Goal: Information Seeking & Learning: Find specific fact

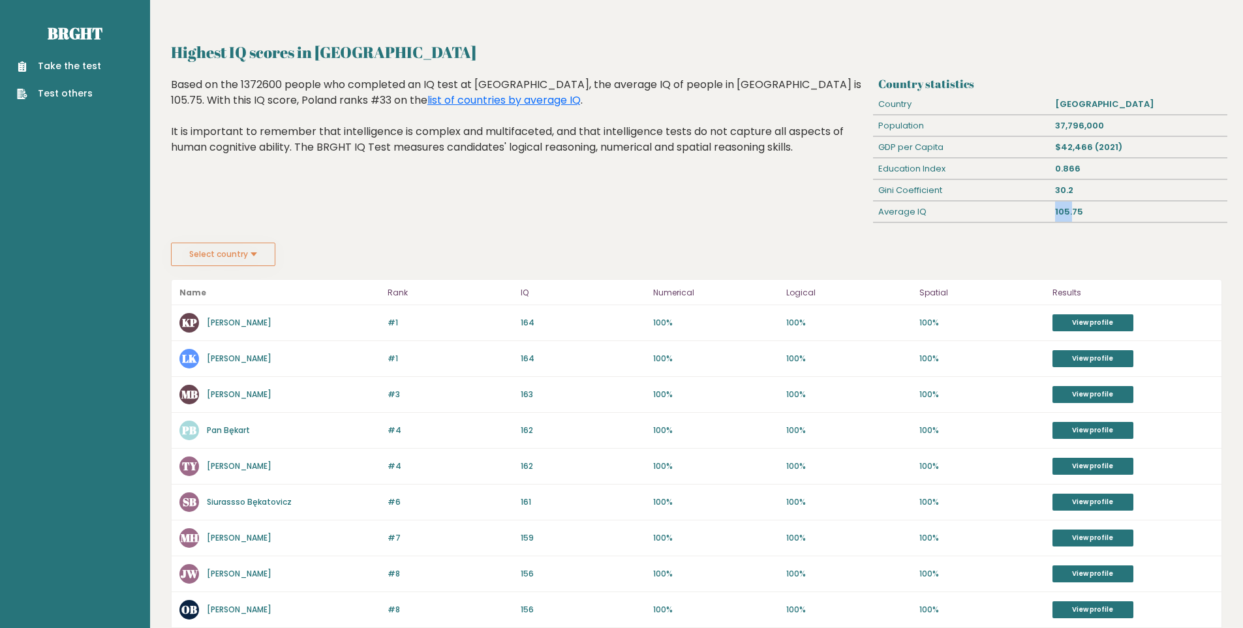
drag, startPoint x: 1059, startPoint y: 210, endPoint x: 1071, endPoint y: 208, distance: 12.5
click at [1071, 208] on div "105.75" at bounding box center [1138, 212] width 177 height 21
click at [1069, 209] on div "105.75" at bounding box center [1138, 212] width 177 height 21
drag, startPoint x: 1069, startPoint y: 209, endPoint x: 1075, endPoint y: 211, distance: 6.8
click at [1075, 211] on div "105.75" at bounding box center [1138, 212] width 177 height 21
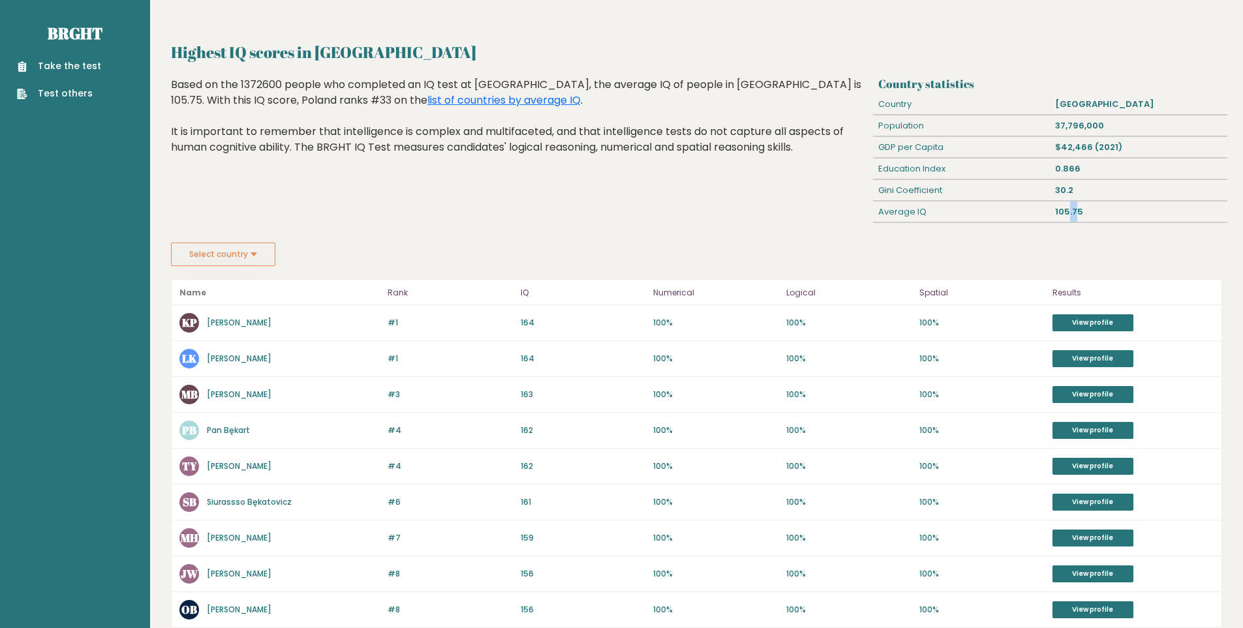
click at [1075, 211] on div "105.75" at bounding box center [1138, 212] width 177 height 21
drag, startPoint x: 1075, startPoint y: 211, endPoint x: 1082, endPoint y: 211, distance: 7.2
click at [1082, 211] on div "105.75" at bounding box center [1138, 212] width 177 height 21
click at [427, 102] on link "list of countries by average IQ" at bounding box center [503, 100] width 153 height 15
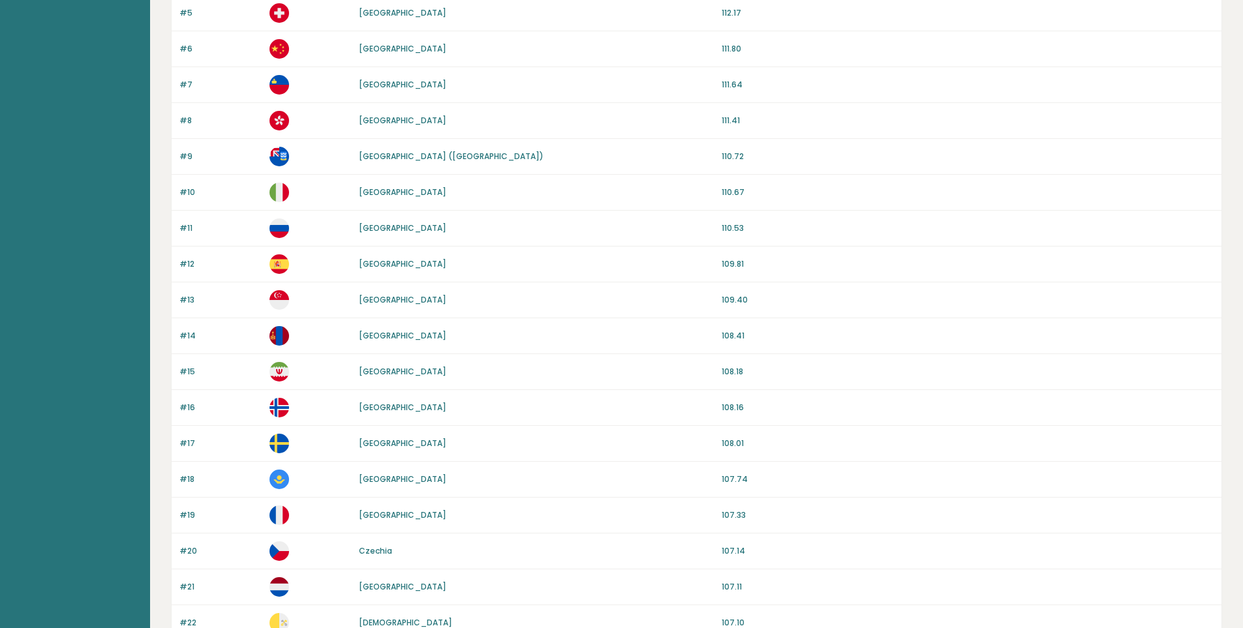
scroll to position [457, 0]
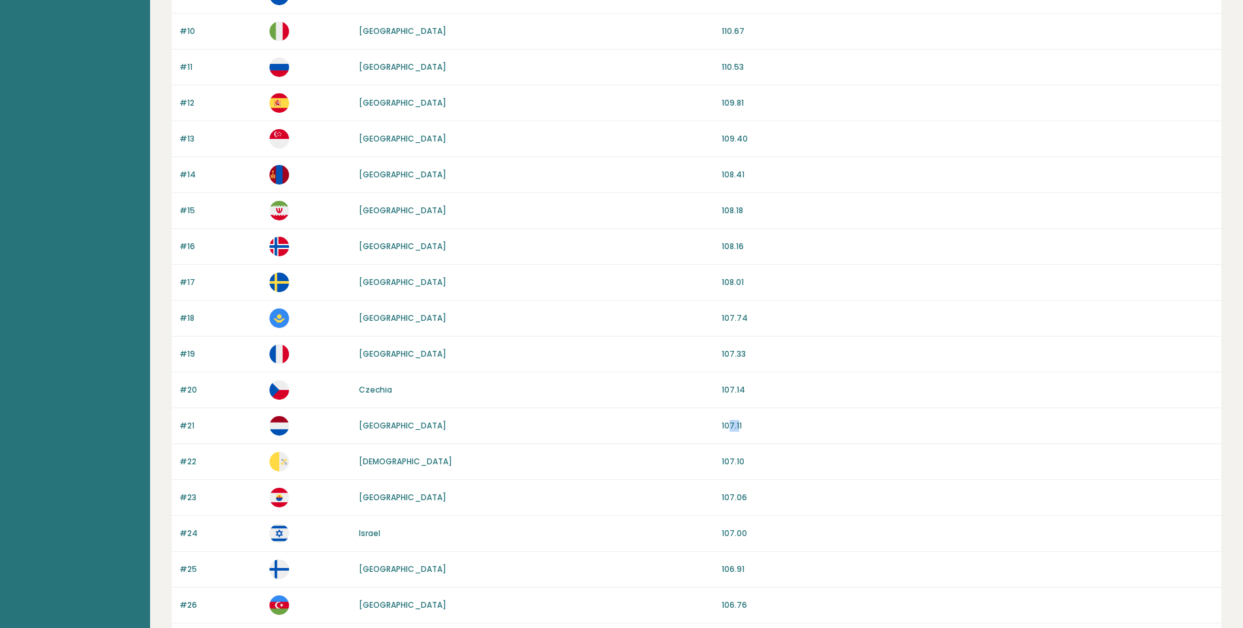
click at [739, 425] on p "107.11" at bounding box center [967, 426] width 492 height 12
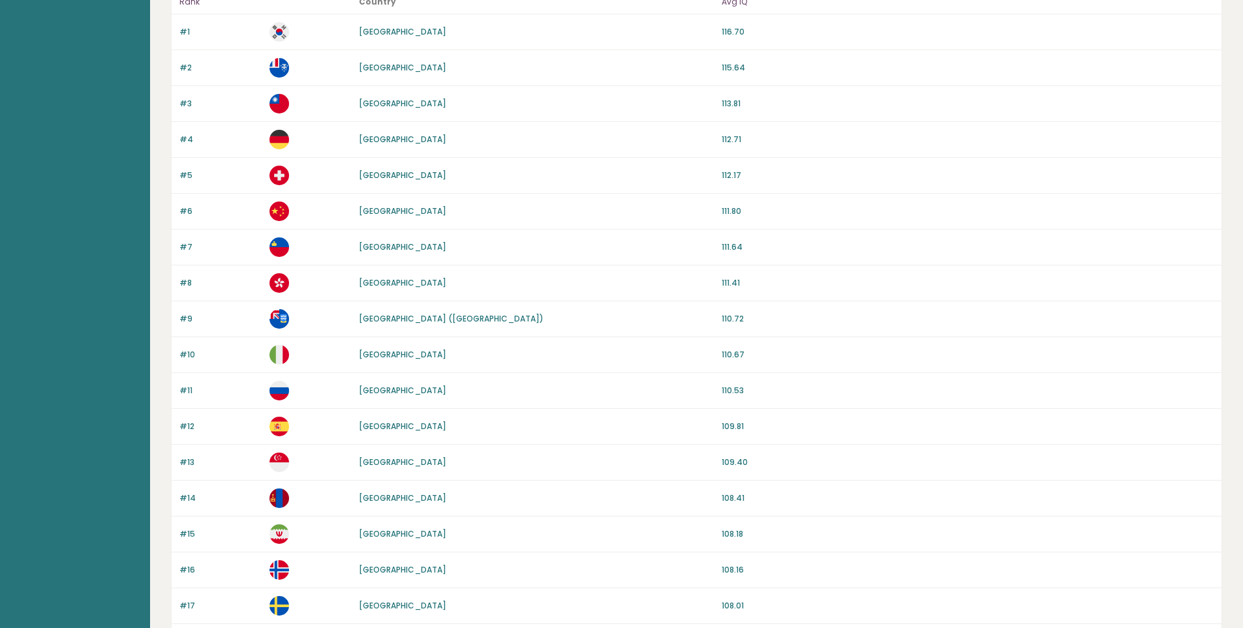
scroll to position [130, 0]
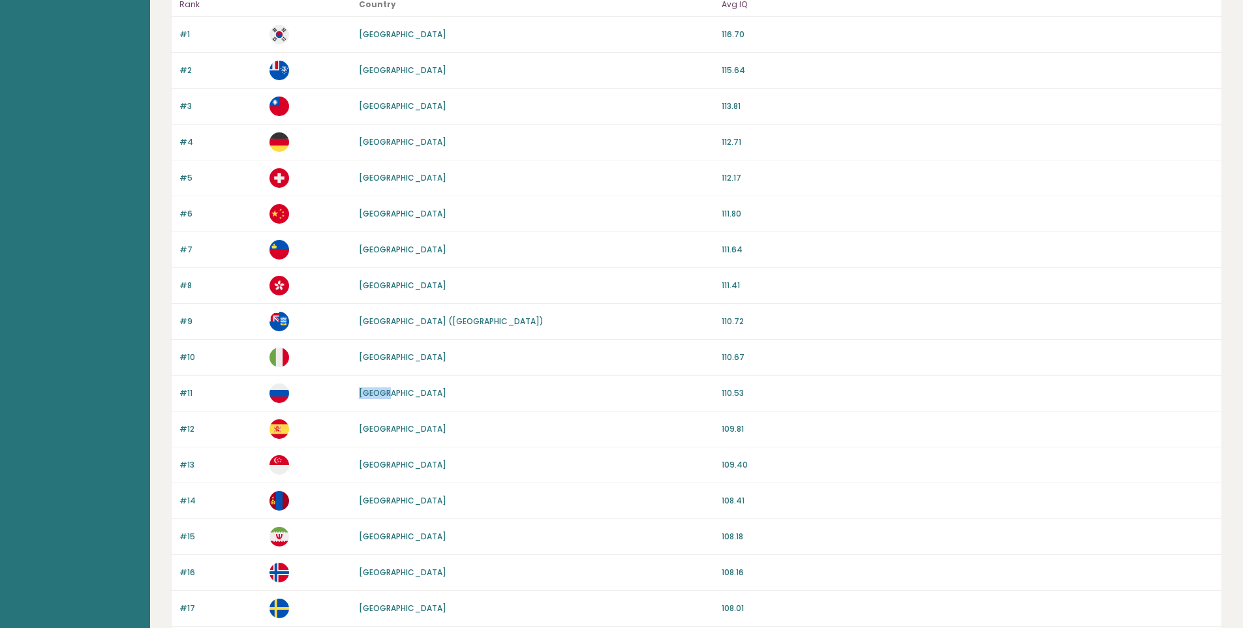
drag, startPoint x: 400, startPoint y: 389, endPoint x: 355, endPoint y: 398, distance: 45.8
click at [355, 398] on div "#11 [GEOGRAPHIC_DATA] 110.53" at bounding box center [697, 394] width 1050 height 36
drag, startPoint x: 354, startPoint y: 396, endPoint x: 397, endPoint y: 394, distance: 43.1
click at [397, 394] on div "#11 [GEOGRAPHIC_DATA] 110.53" at bounding box center [697, 394] width 1050 height 36
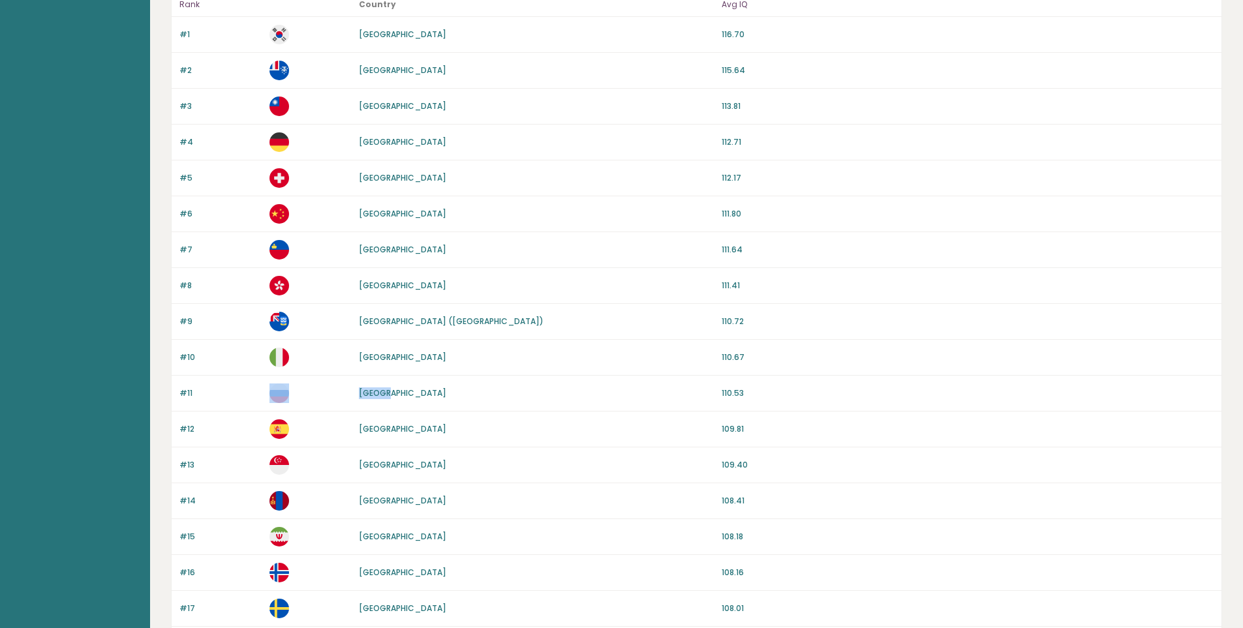
click at [397, 394] on div "[GEOGRAPHIC_DATA]" at bounding box center [536, 393] width 355 height 12
drag, startPoint x: 397, startPoint y: 394, endPoint x: 304, endPoint y: 394, distance: 93.3
click at [304, 394] on div "#11 [GEOGRAPHIC_DATA] 110.53" at bounding box center [697, 394] width 1050 height 36
click at [354, 389] on div "#11 [GEOGRAPHIC_DATA] 110.53" at bounding box center [697, 394] width 1050 height 36
drag, startPoint x: 374, startPoint y: 388, endPoint x: 415, endPoint y: 389, distance: 41.1
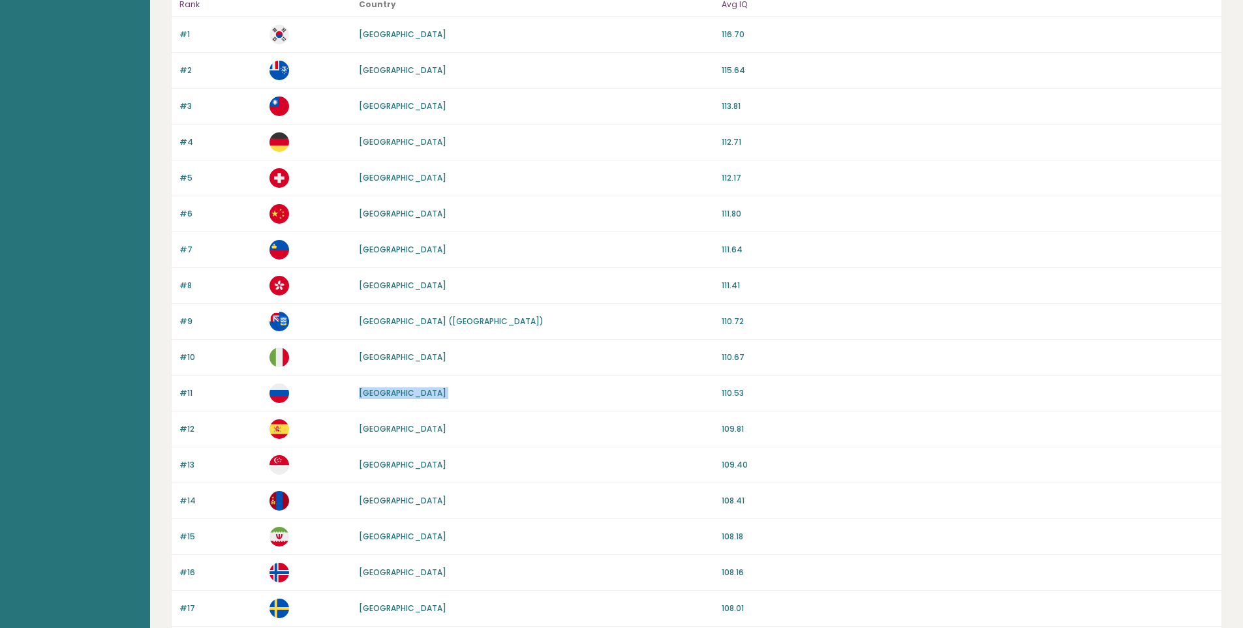
click at [415, 389] on div "#11 [GEOGRAPHIC_DATA] 110.53" at bounding box center [697, 394] width 1050 height 36
click at [415, 389] on div "[GEOGRAPHIC_DATA]" at bounding box center [536, 393] width 355 height 12
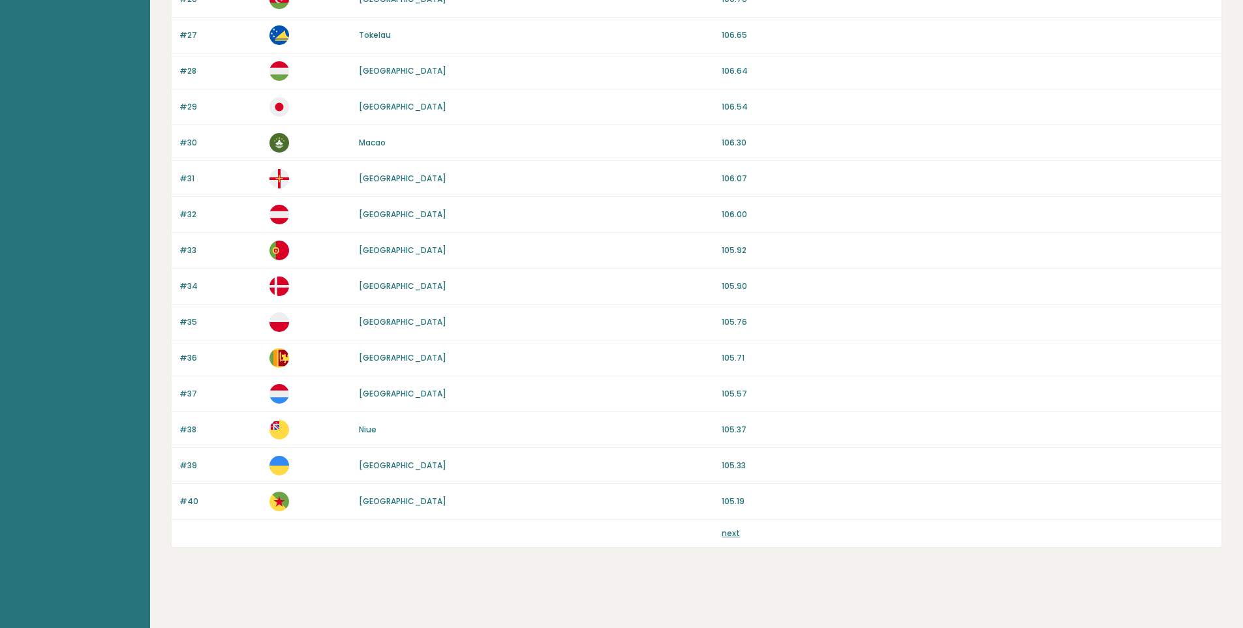
scroll to position [1066, 0]
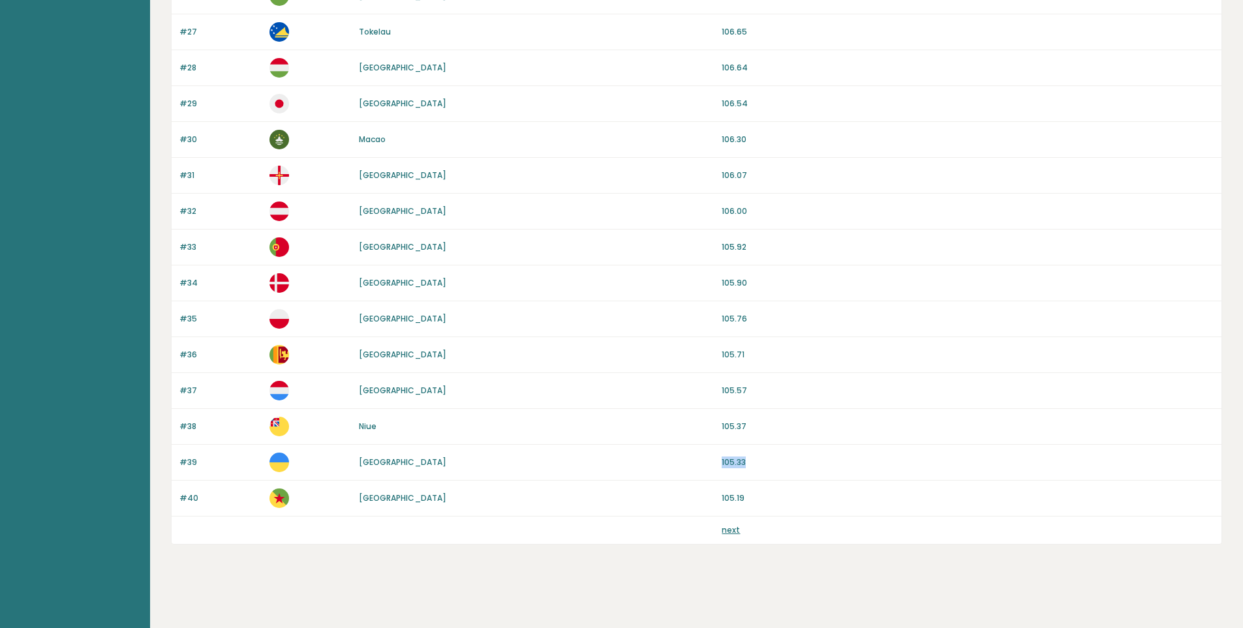
drag, startPoint x: 718, startPoint y: 460, endPoint x: 767, endPoint y: 458, distance: 49.6
click at [767, 458] on div "#39 [GEOGRAPHIC_DATA] 105.33" at bounding box center [697, 463] width 1050 height 36
click at [767, 458] on p "105.33" at bounding box center [967, 463] width 492 height 12
drag, startPoint x: 727, startPoint y: 463, endPoint x: 716, endPoint y: 461, distance: 12.0
click at [716, 461] on div "#39 [GEOGRAPHIC_DATA] 105.33" at bounding box center [697, 463] width 1050 height 36
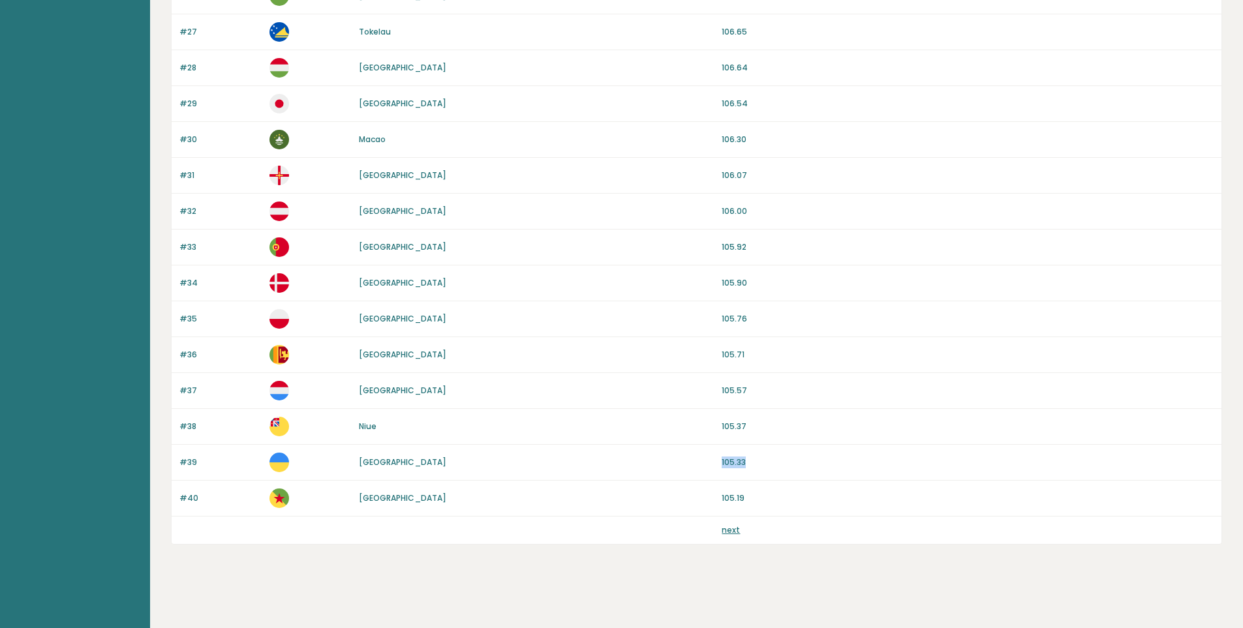
click at [716, 461] on div "#39 [GEOGRAPHIC_DATA] 105.33" at bounding box center [697, 463] width 1050 height 36
drag, startPoint x: 734, startPoint y: 463, endPoint x: 759, endPoint y: 464, distance: 25.5
click at [759, 464] on div "#39 [GEOGRAPHIC_DATA] 105.33" at bounding box center [697, 463] width 1050 height 36
click at [759, 464] on p "105.33" at bounding box center [967, 463] width 492 height 12
drag, startPoint x: 756, startPoint y: 463, endPoint x: 706, endPoint y: 459, distance: 50.4
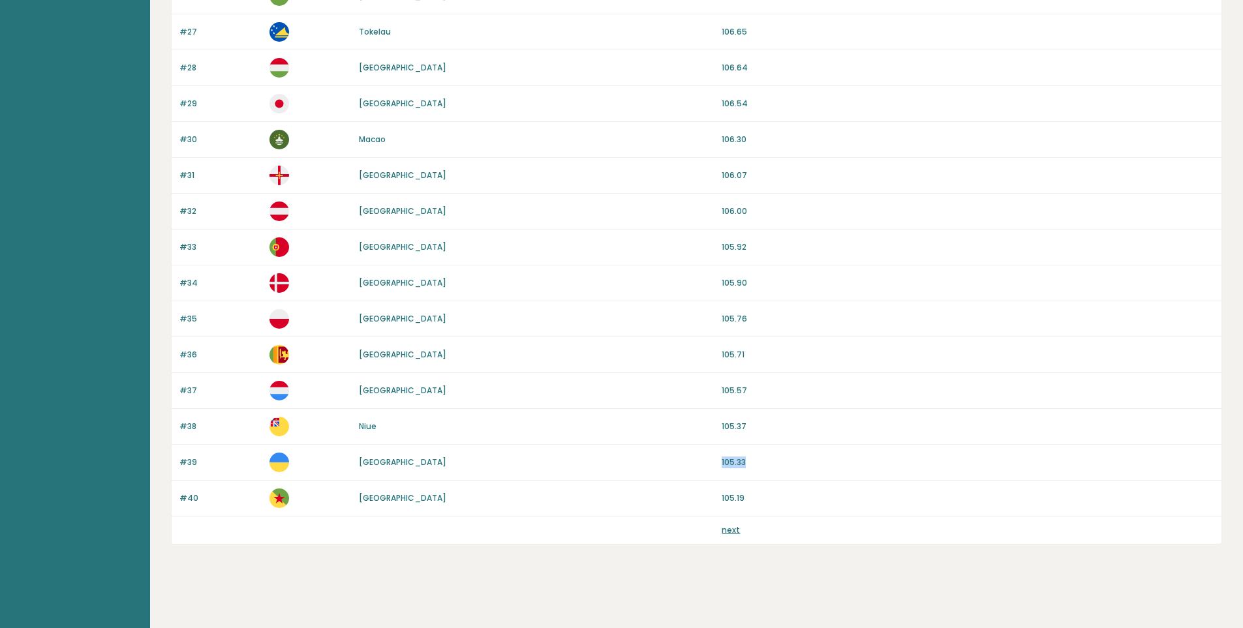
click at [706, 459] on div "#39 [GEOGRAPHIC_DATA] 105.33" at bounding box center [697, 463] width 1050 height 36
click at [706, 459] on div "[GEOGRAPHIC_DATA]" at bounding box center [536, 463] width 355 height 12
drag, startPoint x: 700, startPoint y: 459, endPoint x: 755, endPoint y: 455, distance: 54.9
click at [755, 455] on div "#39 [GEOGRAPHIC_DATA] 105.33" at bounding box center [697, 463] width 1050 height 36
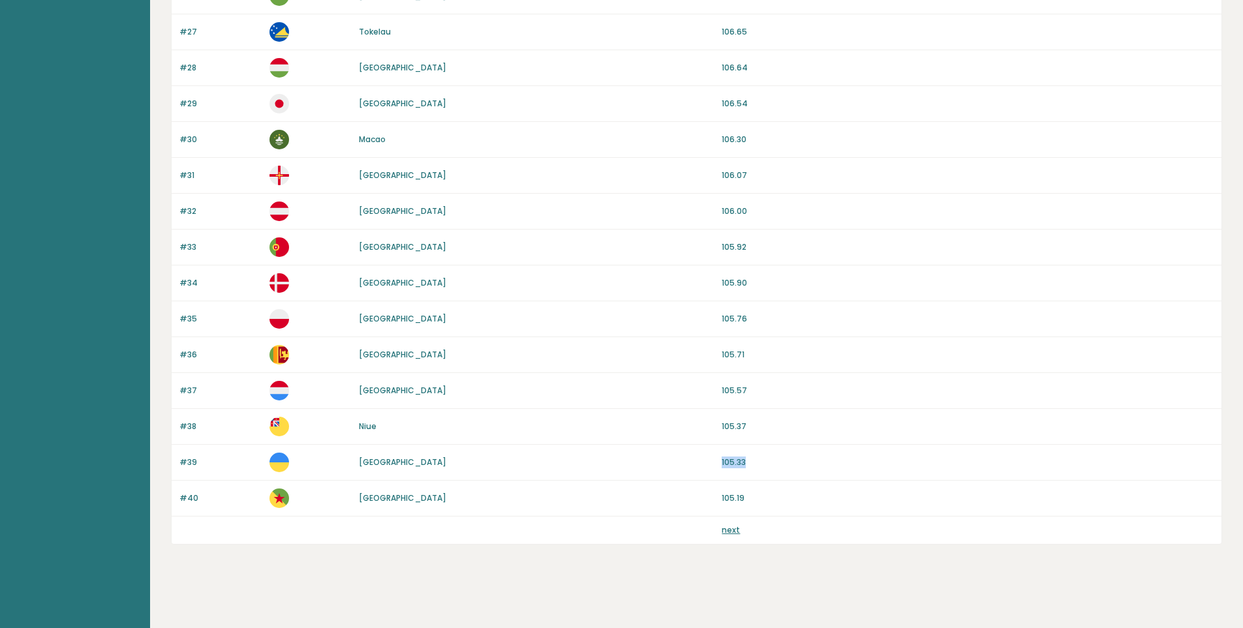
drag, startPoint x: 748, startPoint y: 461, endPoint x: 697, endPoint y: 460, distance: 50.2
click at [697, 460] on div "#39 [GEOGRAPHIC_DATA] 105.33" at bounding box center [697, 463] width 1050 height 36
click at [697, 460] on div "[GEOGRAPHIC_DATA]" at bounding box center [536, 463] width 355 height 12
drag, startPoint x: 719, startPoint y: 318, endPoint x: 739, endPoint y: 316, distance: 20.4
click at [739, 316] on div "#35 [GEOGRAPHIC_DATA] 105.76" at bounding box center [697, 319] width 1050 height 36
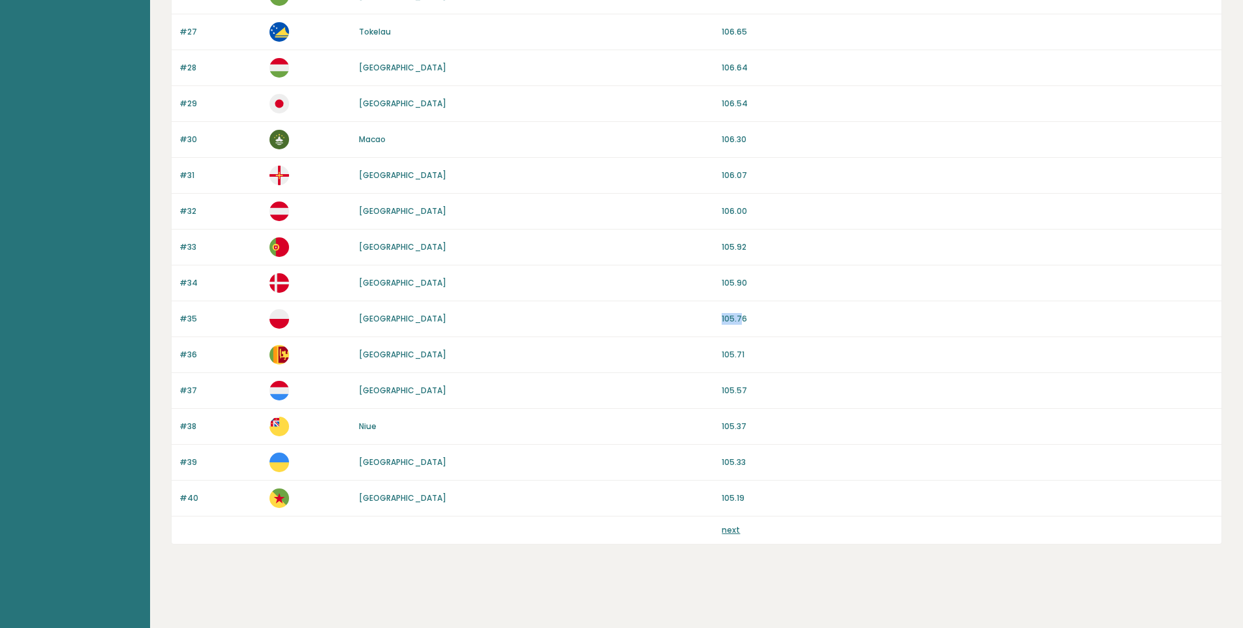
click at [739, 316] on p "105.76" at bounding box center [967, 319] width 492 height 12
drag, startPoint x: 749, startPoint y: 319, endPoint x: 714, endPoint y: 316, distance: 35.3
click at [714, 316] on div "#35 [GEOGRAPHIC_DATA] 105.76" at bounding box center [697, 319] width 1050 height 36
click at [714, 316] on div "[GEOGRAPHIC_DATA]" at bounding box center [536, 319] width 355 height 12
drag, startPoint x: 714, startPoint y: 316, endPoint x: 771, endPoint y: 318, distance: 57.4
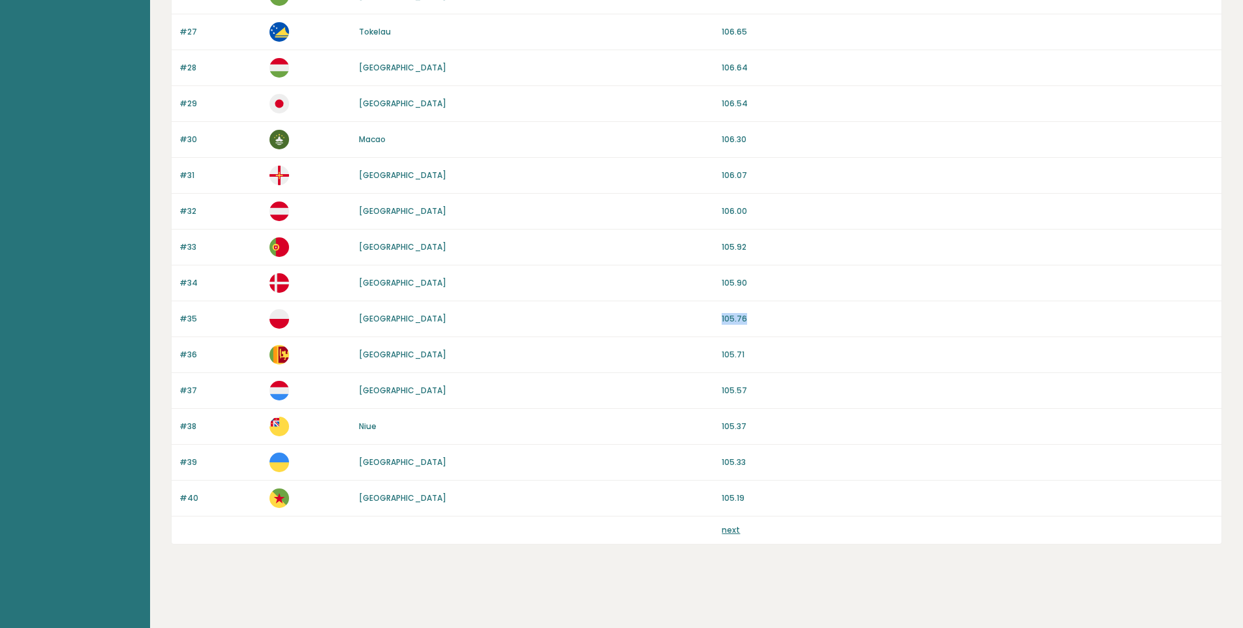
click at [773, 318] on div "#35 [GEOGRAPHIC_DATA] 105.76" at bounding box center [697, 319] width 1050 height 36
click at [769, 318] on p "105.76" at bounding box center [967, 319] width 492 height 12
drag, startPoint x: 709, startPoint y: 459, endPoint x: 735, endPoint y: 459, distance: 25.4
click at [735, 459] on div "#39 [GEOGRAPHIC_DATA] 105.33" at bounding box center [697, 463] width 1050 height 36
click at [735, 459] on p "105.33" at bounding box center [967, 463] width 492 height 12
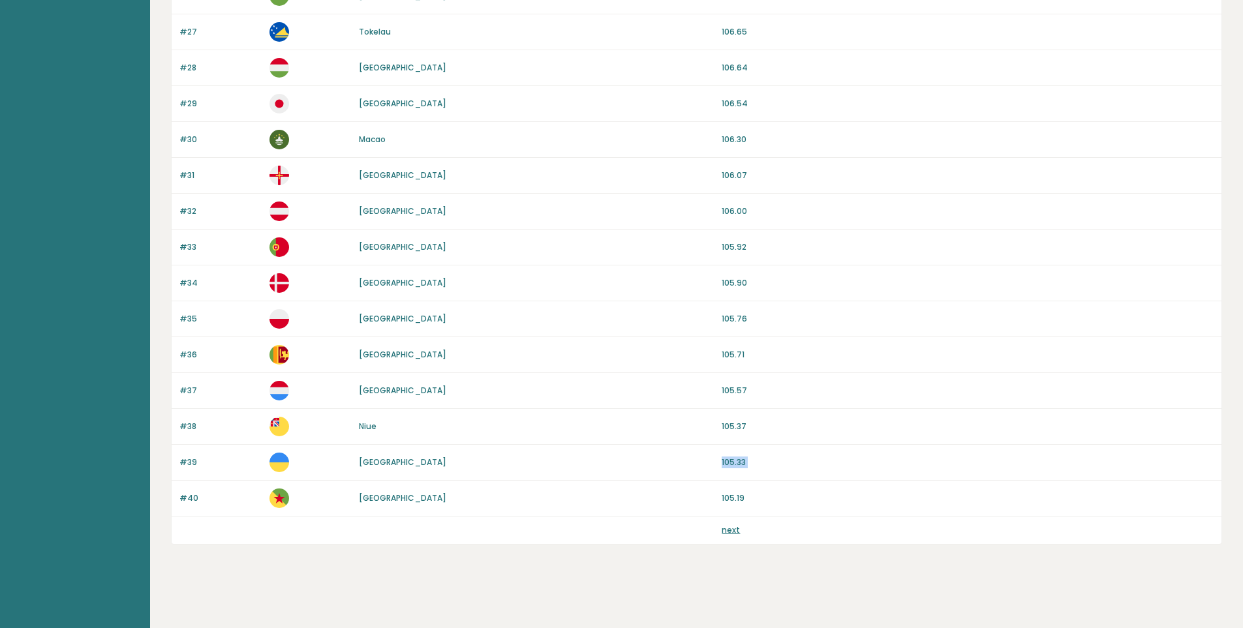
drag, startPoint x: 737, startPoint y: 460, endPoint x: 757, endPoint y: 463, distance: 21.0
click at [757, 463] on p "105.33" at bounding box center [967, 463] width 492 height 12
drag, startPoint x: 751, startPoint y: 465, endPoint x: 733, endPoint y: 466, distance: 17.7
click at [733, 466] on p "105.33" at bounding box center [967, 463] width 492 height 12
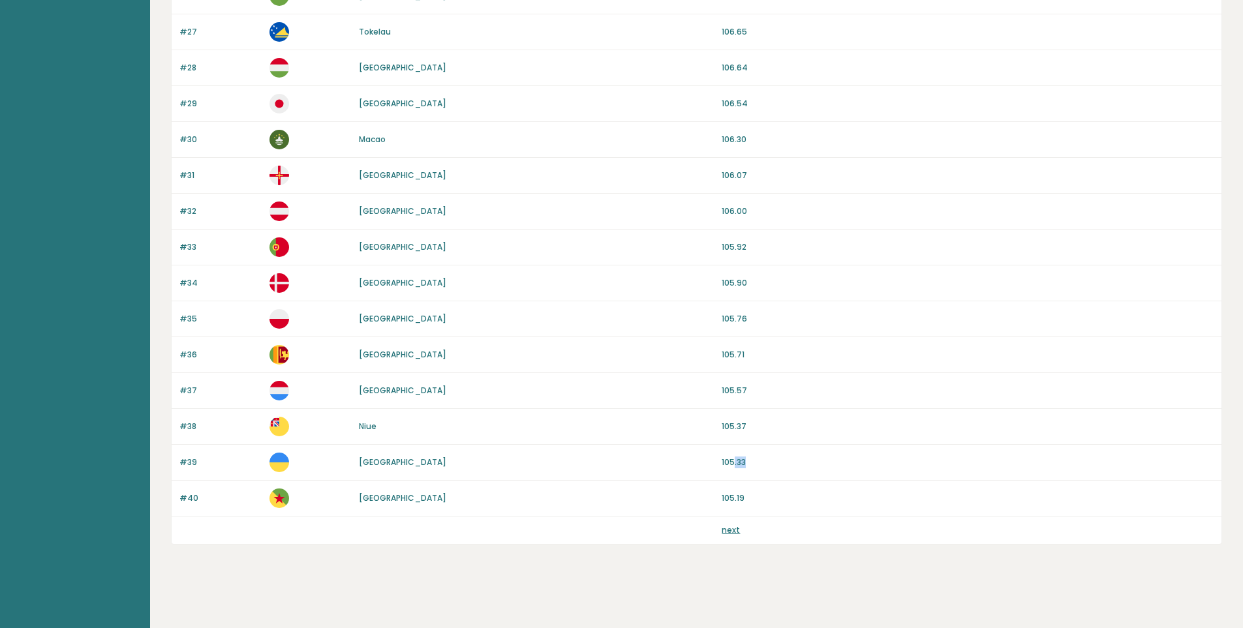
click at [733, 466] on p "105.33" at bounding box center [967, 463] width 492 height 12
drag, startPoint x: 737, startPoint y: 461, endPoint x: 752, endPoint y: 462, distance: 15.7
click at [752, 462] on p "105.33" at bounding box center [967, 463] width 492 height 12
drag, startPoint x: 746, startPoint y: 463, endPoint x: 739, endPoint y: 464, distance: 6.6
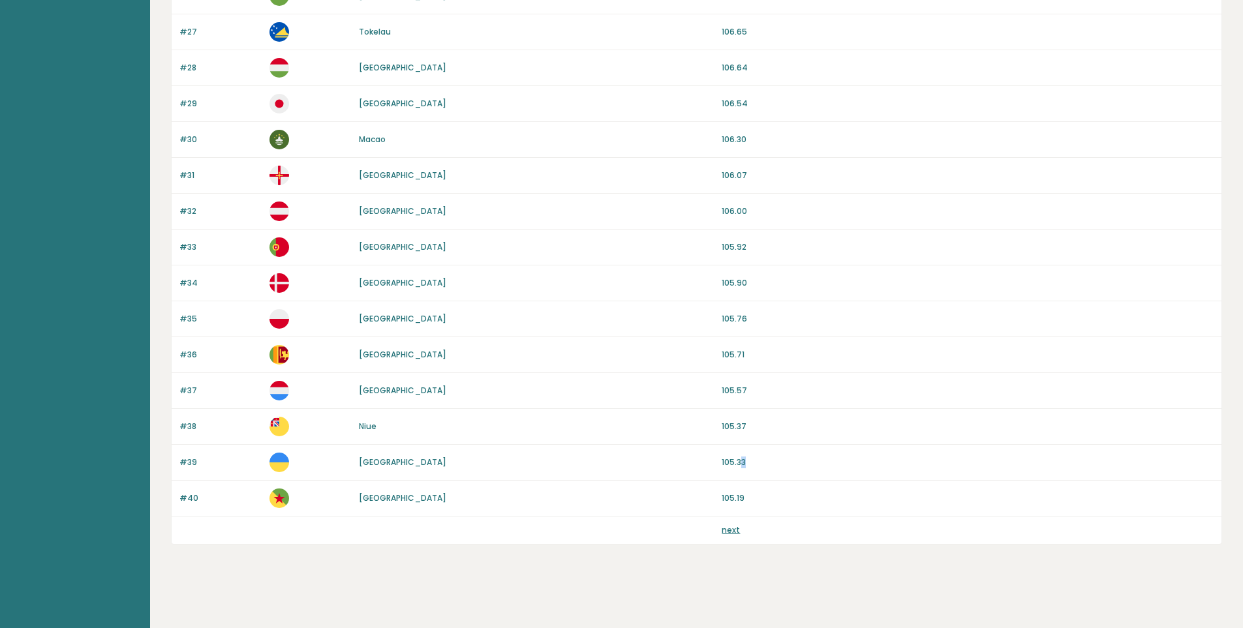
click at [739, 464] on p "105.33" at bounding box center [967, 463] width 492 height 12
click at [738, 464] on p "105.33" at bounding box center [967, 463] width 492 height 12
click at [737, 464] on p "105.33" at bounding box center [967, 463] width 492 height 12
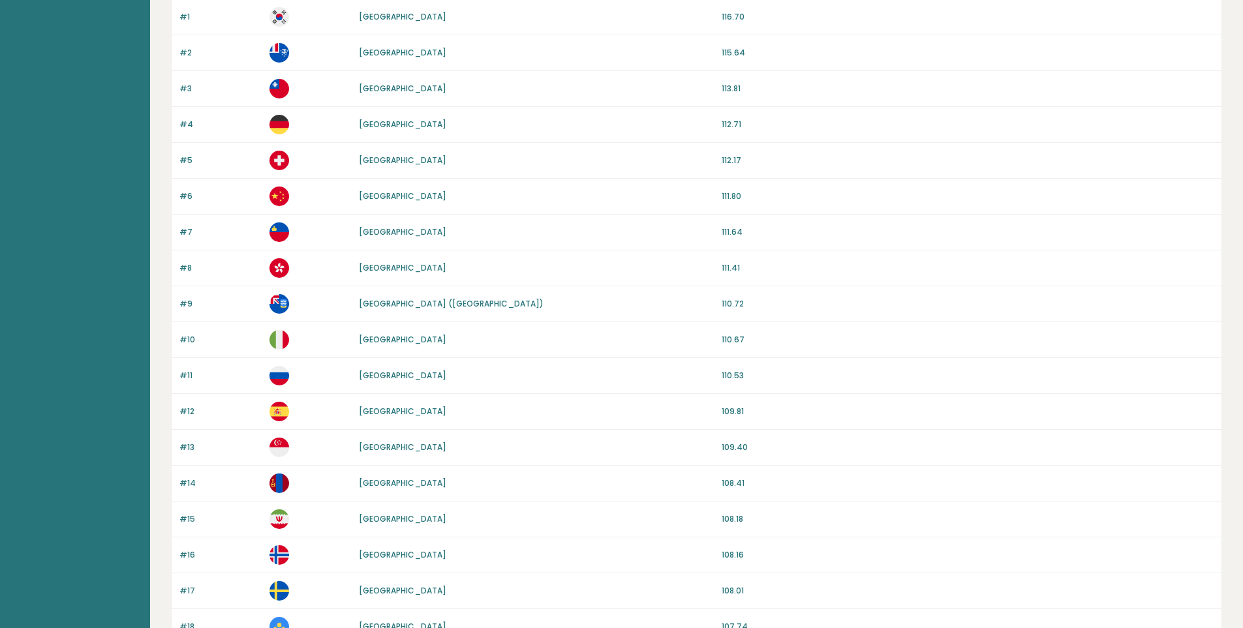
scroll to position [153, 0]
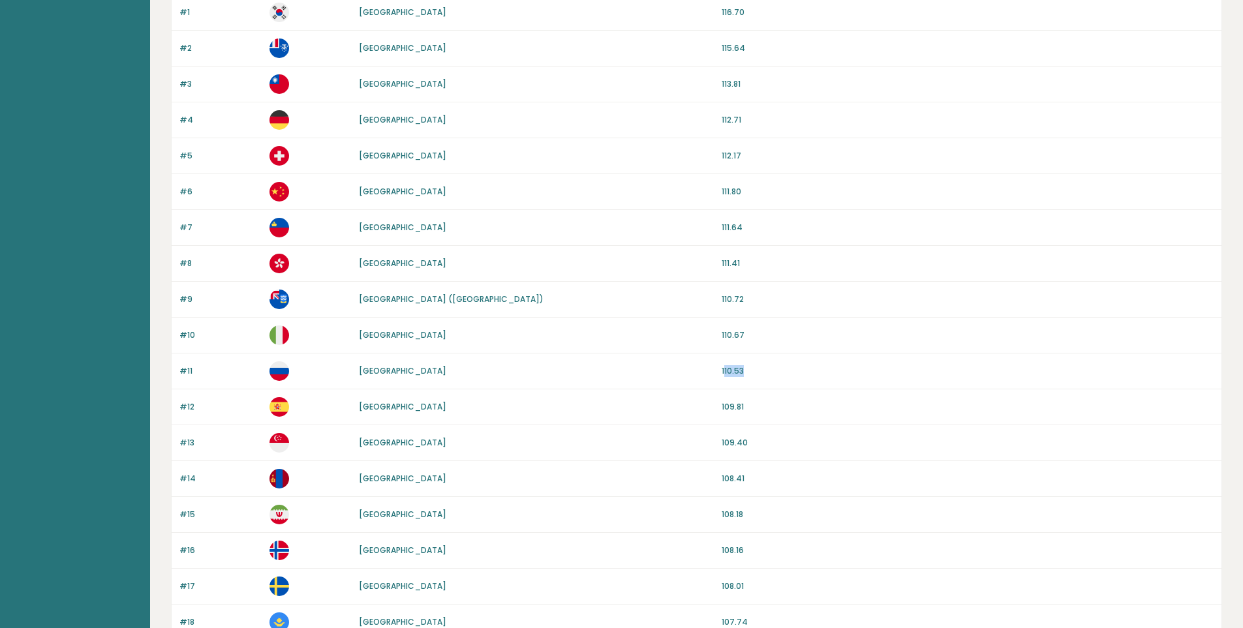
drag, startPoint x: 725, startPoint y: 372, endPoint x: 747, endPoint y: 373, distance: 22.2
click at [747, 373] on p "110.53" at bounding box center [967, 371] width 492 height 12
drag, startPoint x: 717, startPoint y: 371, endPoint x: 763, endPoint y: 376, distance: 46.7
click at [763, 376] on div "#11 [GEOGRAPHIC_DATA] 110.53" at bounding box center [697, 372] width 1050 height 36
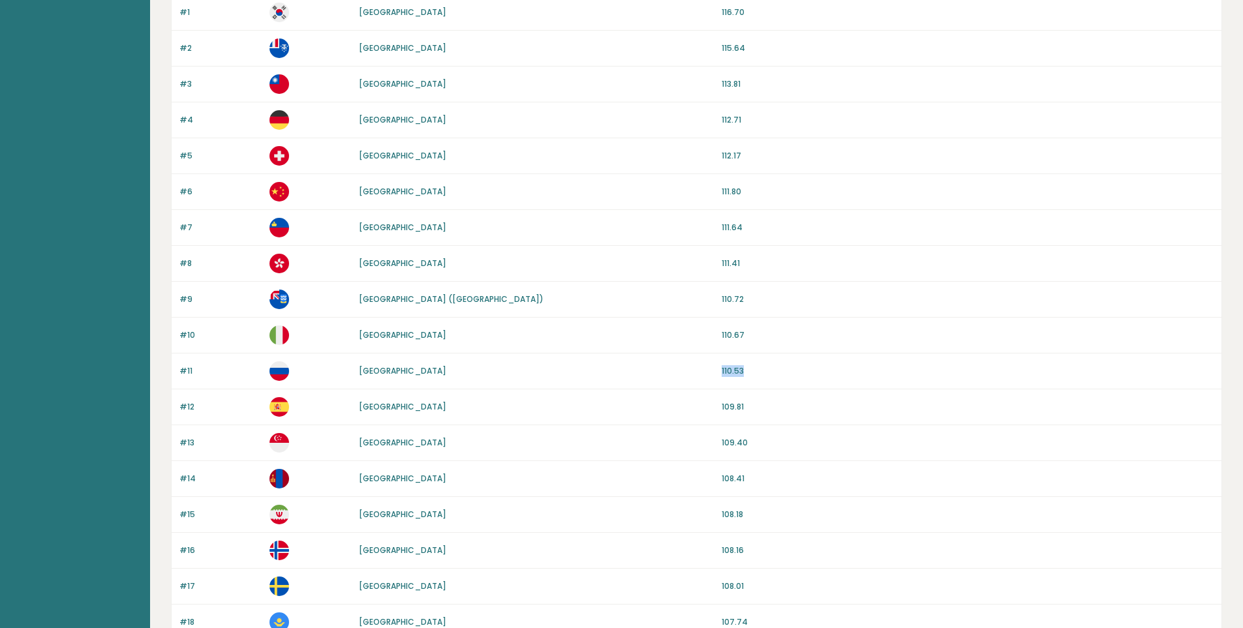
click at [763, 376] on p "110.53" at bounding box center [967, 371] width 492 height 12
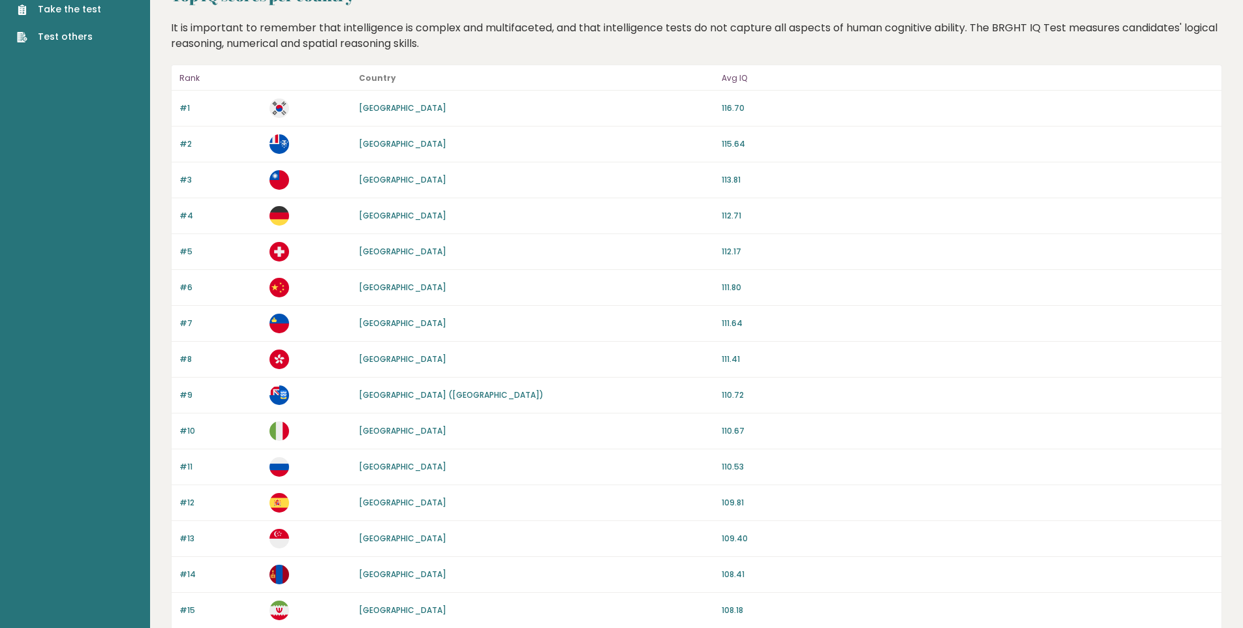
scroll to position [22, 0]
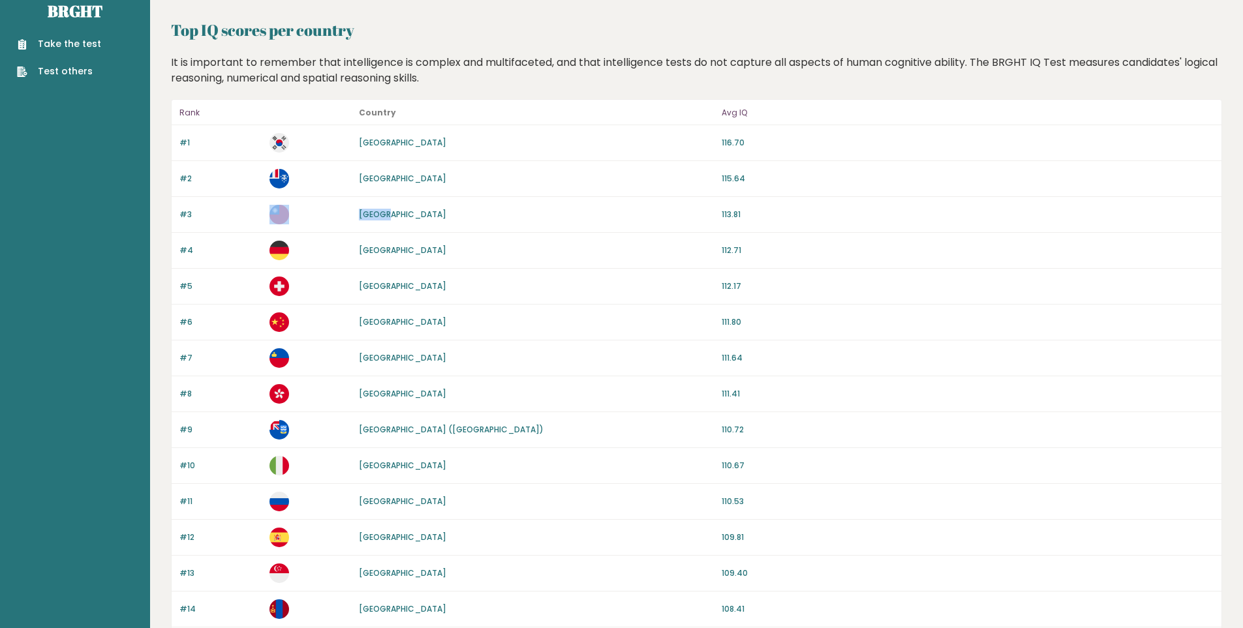
drag, startPoint x: 397, startPoint y: 221, endPoint x: 335, endPoint y: 215, distance: 62.3
click at [335, 215] on div "#3 [GEOGRAPHIC_DATA] 113.81" at bounding box center [697, 215] width 1050 height 36
click at [335, 215] on p at bounding box center [310, 215] width 82 height 20
drag, startPoint x: 413, startPoint y: 144, endPoint x: 361, endPoint y: 139, distance: 52.4
click at [361, 139] on div "[GEOGRAPHIC_DATA]" at bounding box center [536, 143] width 355 height 12
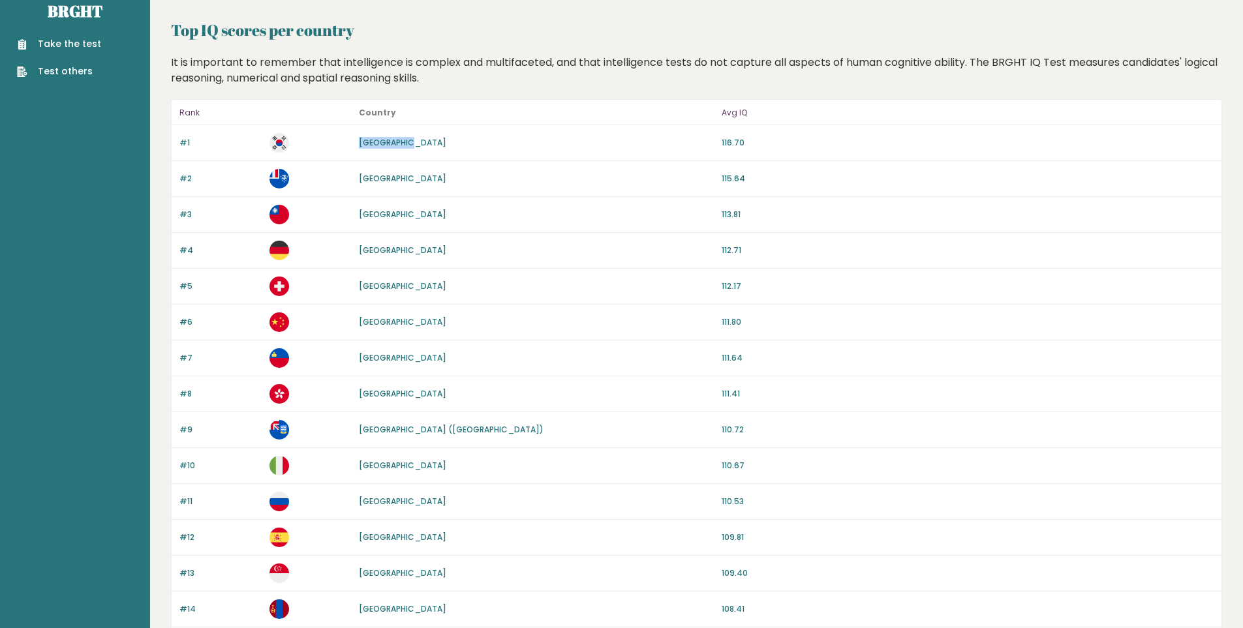
click at [676, 136] on div "#1 [GEOGRAPHIC_DATA] 116.70" at bounding box center [697, 143] width 1050 height 36
drag, startPoint x: 716, startPoint y: 142, endPoint x: 733, endPoint y: 142, distance: 17.0
click at [733, 142] on div "#1 [GEOGRAPHIC_DATA] 116.70" at bounding box center [697, 143] width 1050 height 36
click at [733, 142] on p "116.70" at bounding box center [967, 143] width 492 height 12
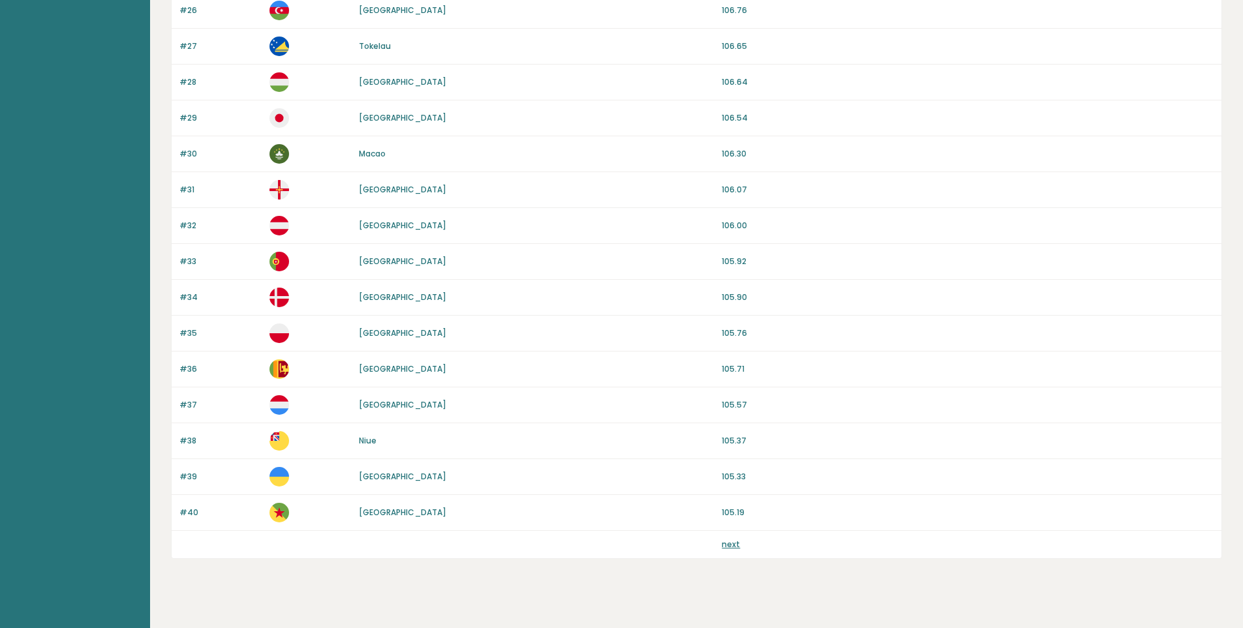
scroll to position [1066, 0]
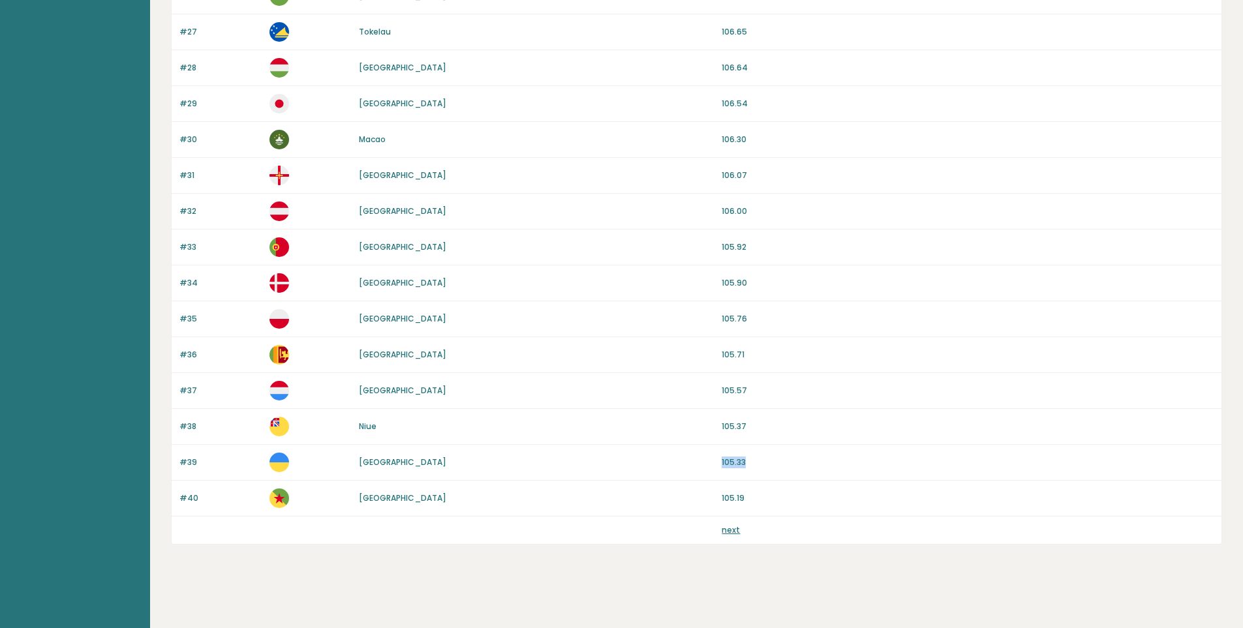
drag, startPoint x: 753, startPoint y: 461, endPoint x: 695, endPoint y: 462, distance: 57.4
click at [695, 462] on div "#39 [GEOGRAPHIC_DATA] 105.33" at bounding box center [697, 463] width 1050 height 36
drag, startPoint x: 737, startPoint y: 322, endPoint x: 702, endPoint y: 322, distance: 34.6
click at [702, 322] on div "#35 [GEOGRAPHIC_DATA] 105.76" at bounding box center [697, 319] width 1050 height 36
click at [702, 322] on div "[GEOGRAPHIC_DATA]" at bounding box center [536, 319] width 355 height 12
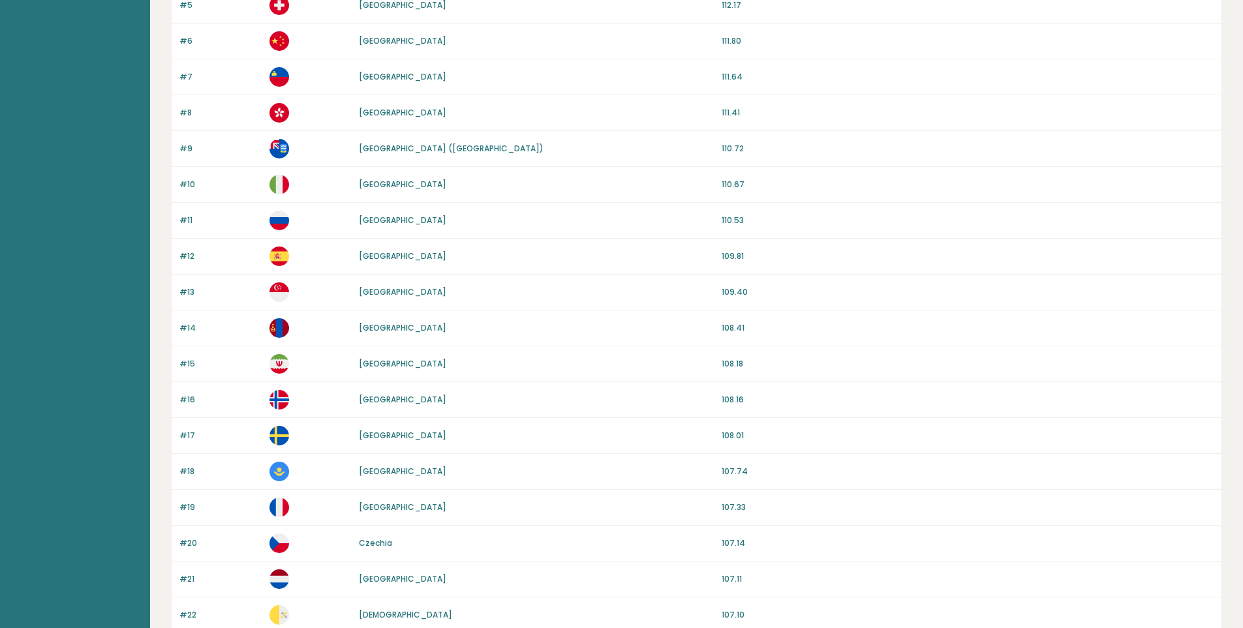
scroll to position [283, 0]
